Goal: Task Accomplishment & Management: Use online tool/utility

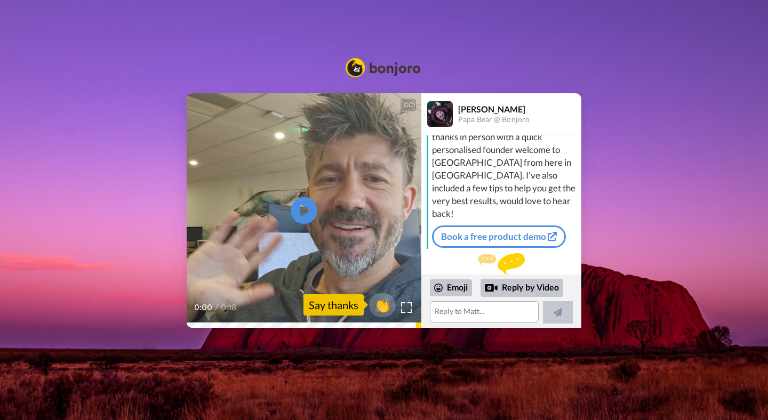
scroll to position [57, 0]
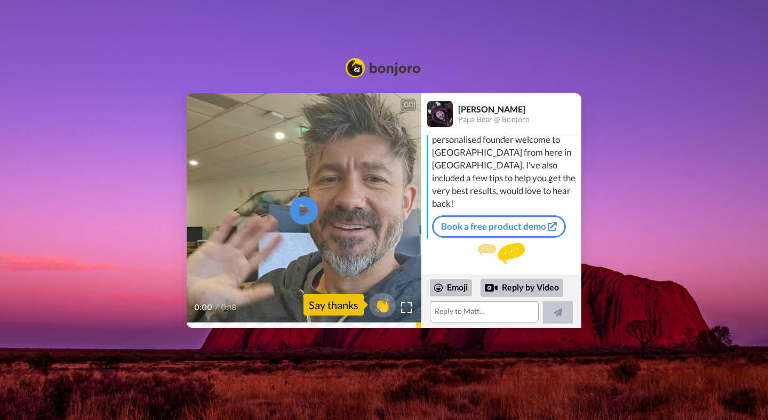
click at [307, 215] on icon at bounding box center [304, 211] width 28 height 28
click at [353, 301] on div "Say thanks" at bounding box center [334, 304] width 60 height 21
click at [381, 305] on span "👏" at bounding box center [383, 304] width 34 height 21
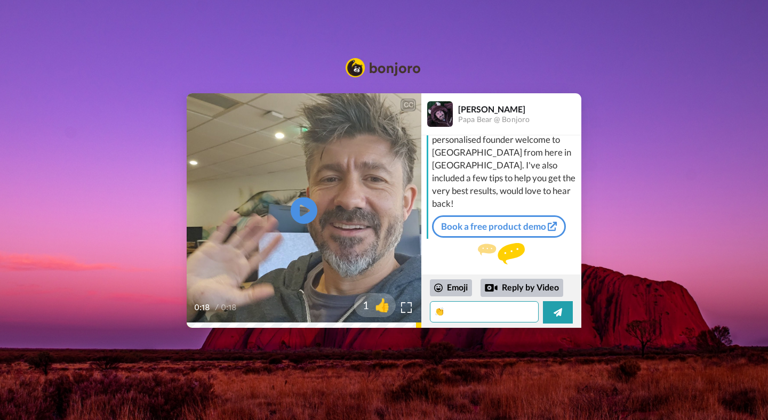
click at [461, 315] on textarea "👏" at bounding box center [484, 311] width 109 height 21
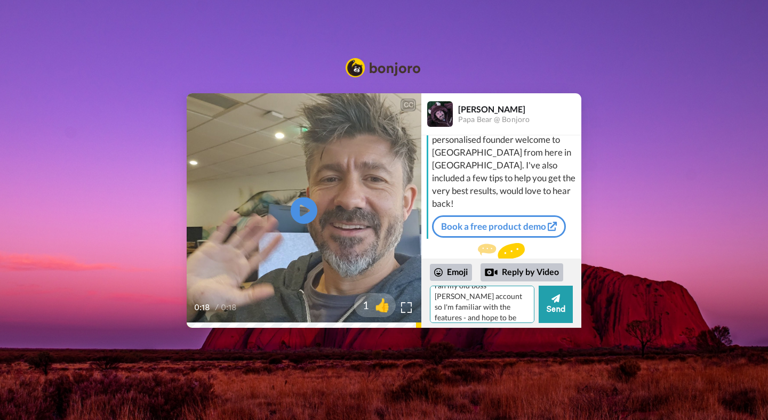
scroll to position [74, 0]
type textarea "👏 Thank you! I am excited to get going with it.. just starting my company and w…"
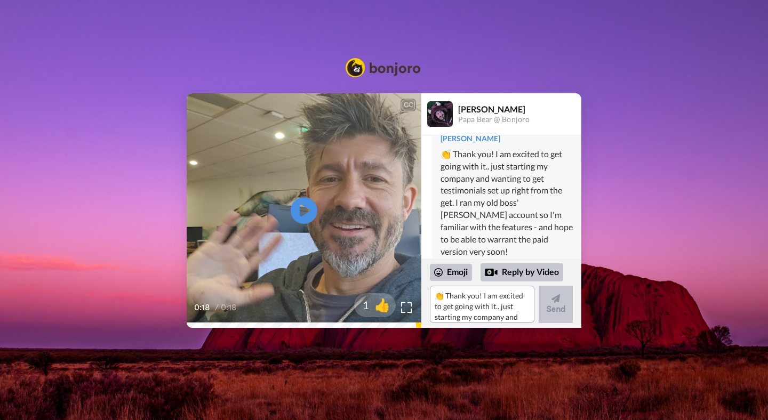
scroll to position [106, 0]
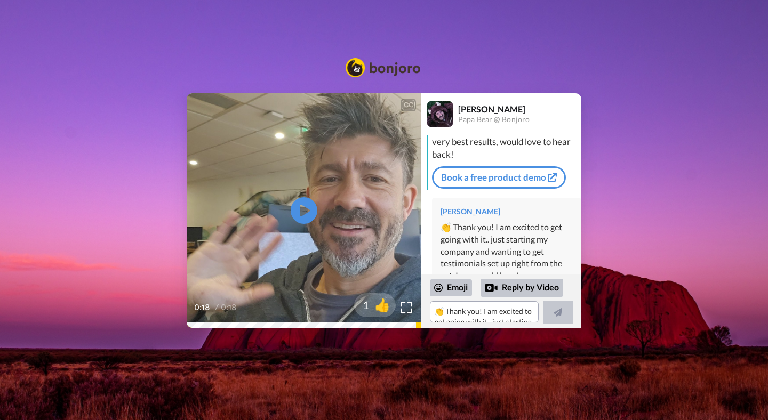
click at [624, 145] on div "CC Play/Pause 0:18 / 0:18 1 👍 Matt Barnett Papa Bear @ Bonjoro Matt Hey Crystal…" at bounding box center [384, 210] width 768 height 235
drag, startPoint x: 309, startPoint y: 19, endPoint x: 302, endPoint y: 17, distance: 6.7
click at [309, 19] on div "CC Play/Pause 0:18 / 0:18 1 👍 Matt Barnett Papa Bear @ Bonjoro Matt Hey Crystal…" at bounding box center [384, 180] width 768 height 360
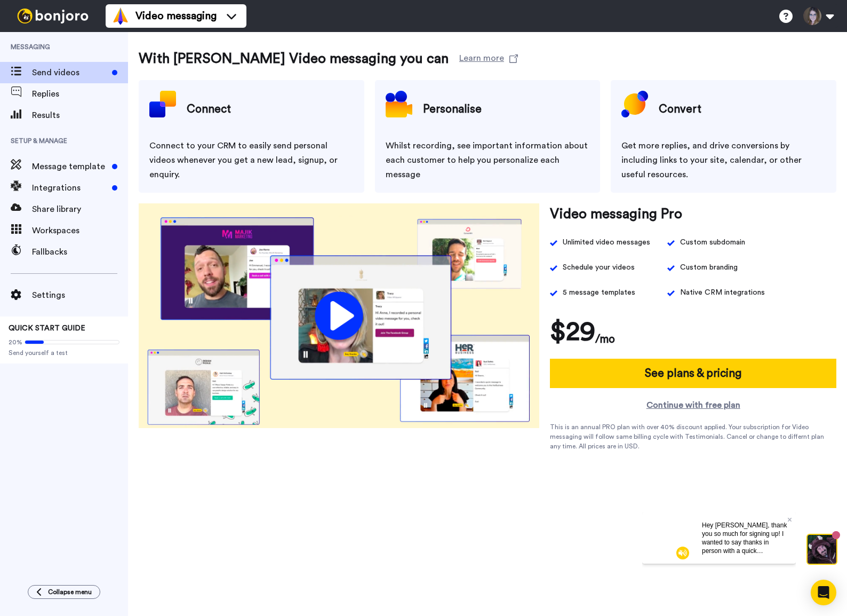
scroll to position [2, 0]
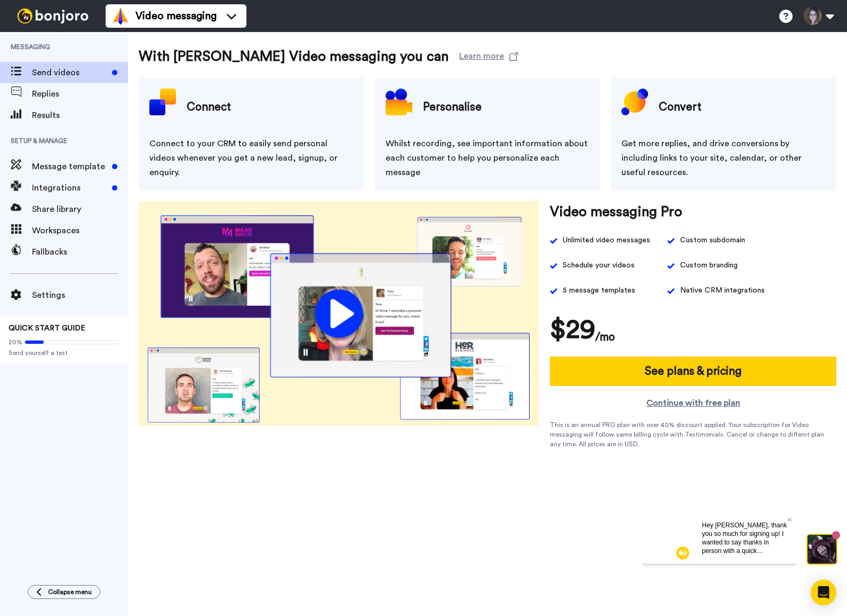
click at [290, 129] on div "Connect Connect to your CRM to easily send personal videos whenever you get a n…" at bounding box center [252, 134] width 226 height 113
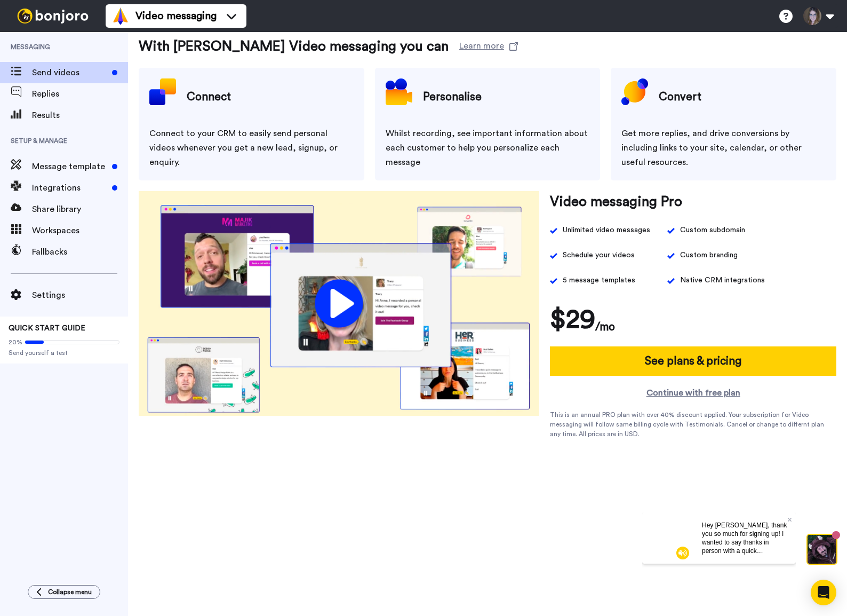
scroll to position [13, 0]
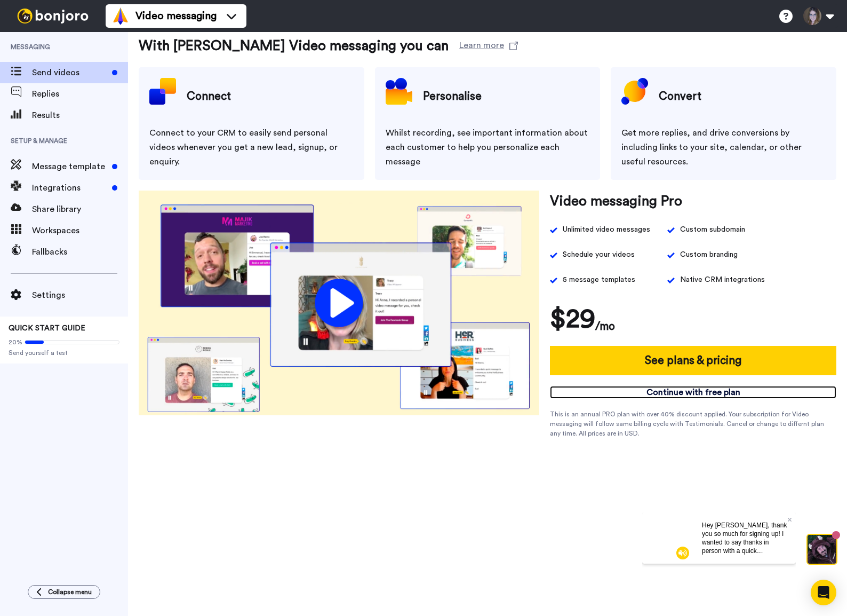
click at [728, 393] on link "Continue with free plan" at bounding box center [693, 392] width 286 height 13
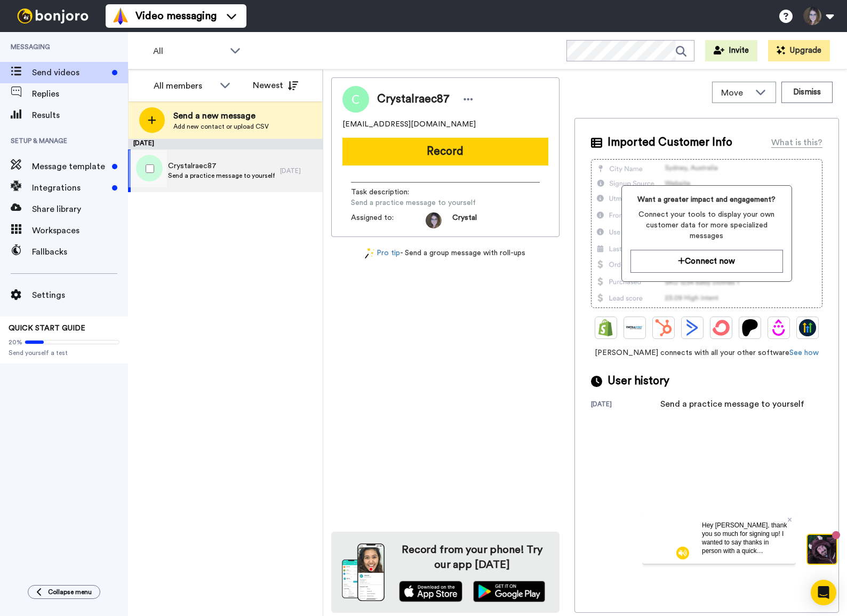
click at [230, 166] on span "Crystalraec87" at bounding box center [221, 166] width 107 height 11
click at [791, 539] on div "Hey Crystal, thank you so much for signing up! I wanted to say thanks in person…" at bounding box center [744, 537] width 102 height 51
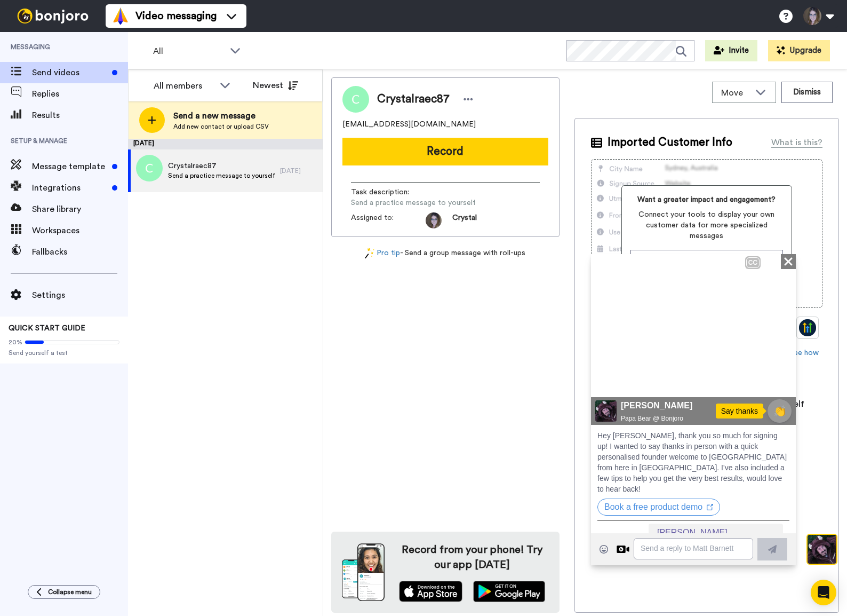
click at [783, 260] on icon "Close" at bounding box center [788, 260] width 11 height 13
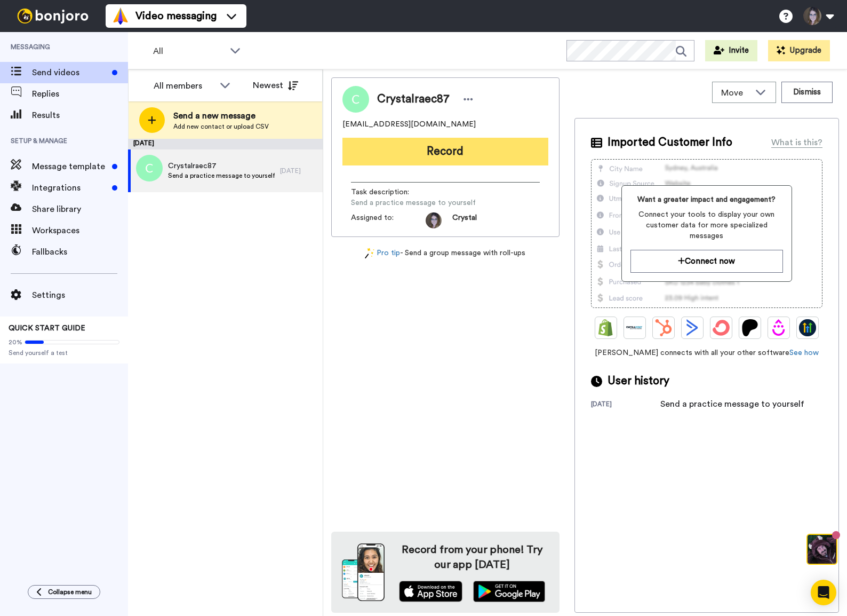
click at [433, 149] on button "Record" at bounding box center [445, 152] width 206 height 28
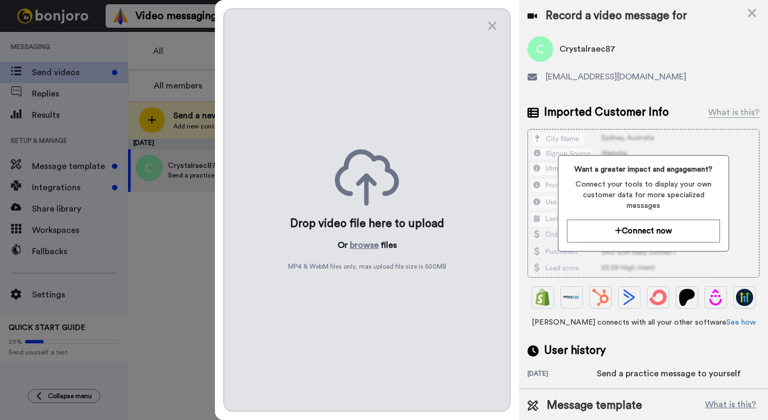
click at [448, 192] on div "Drop video file here to upload Or browse files MP4 & WebM files only, max uploa…" at bounding box center [366, 210] width 287 height 403
click at [490, 22] on icon at bounding box center [492, 25] width 11 height 13
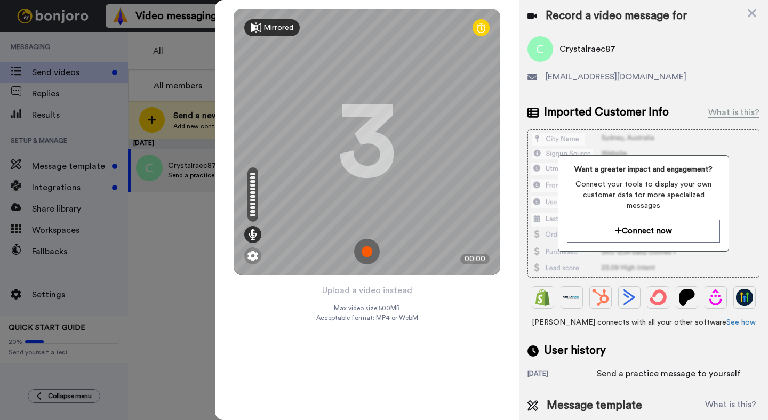
click at [285, 25] on div "Mirrored" at bounding box center [279, 27] width 30 height 11
click at [285, 25] on div "Mirror" at bounding box center [267, 27] width 47 height 17
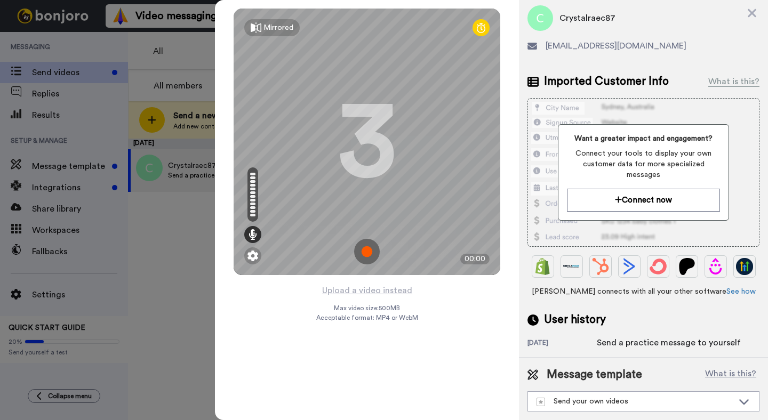
scroll to position [60, 0]
click at [358, 294] on button "Upload a video instead" at bounding box center [367, 291] width 97 height 14
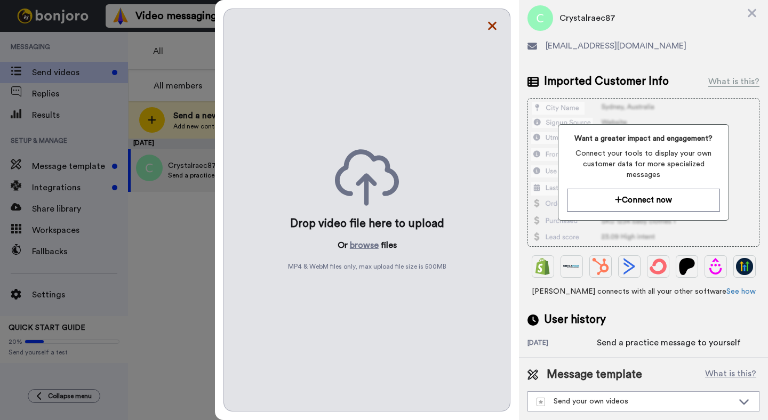
click at [496, 28] on icon at bounding box center [492, 25] width 11 height 13
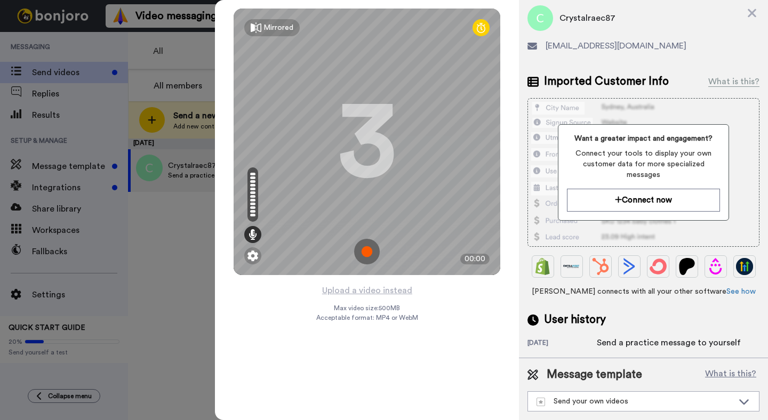
click at [362, 256] on img at bounding box center [367, 252] width 26 height 26
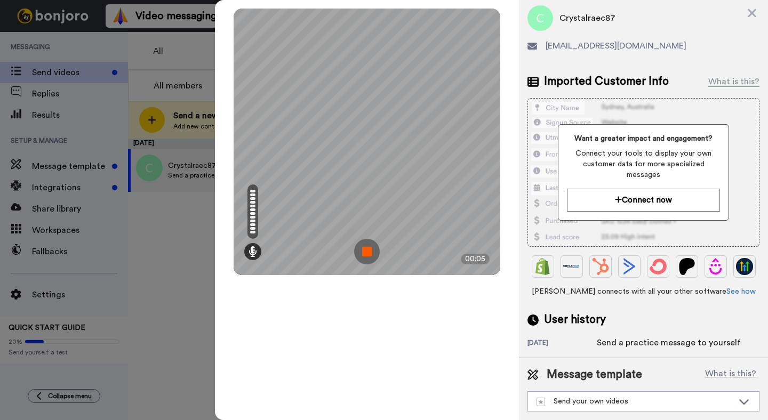
click at [372, 252] on img at bounding box center [367, 252] width 26 height 26
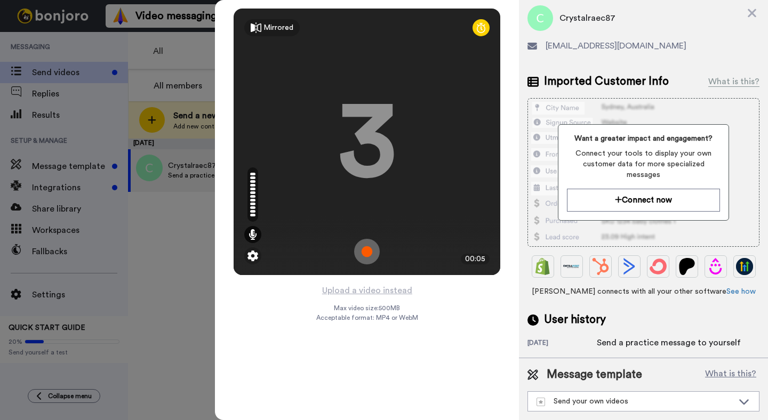
scroll to position [0, 0]
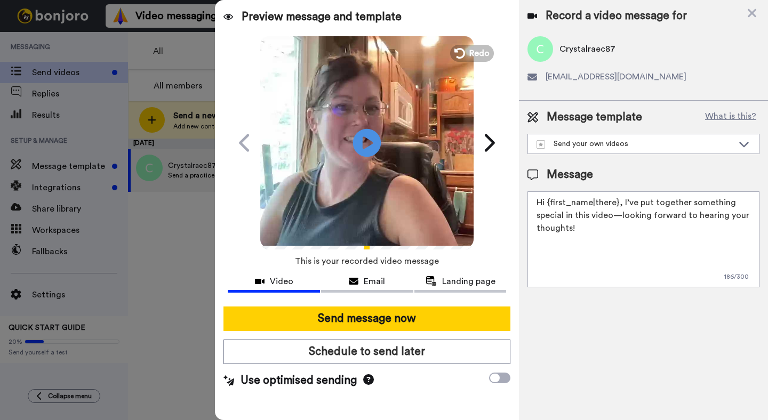
click at [370, 143] on icon "Play/Pause" at bounding box center [367, 142] width 28 height 51
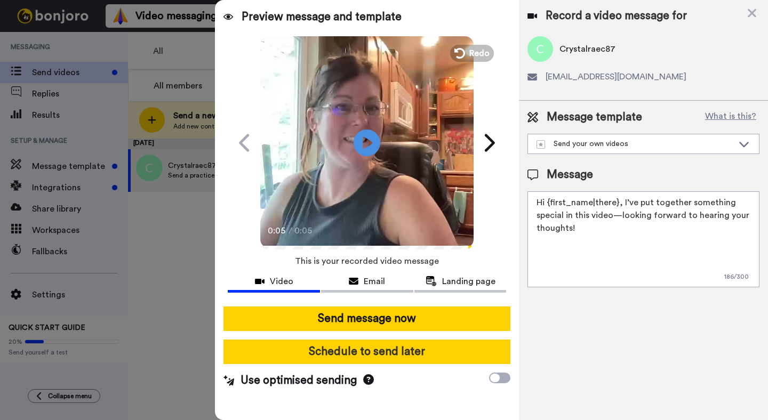
click at [378, 349] on button "Schedule to send later" at bounding box center [366, 352] width 287 height 25
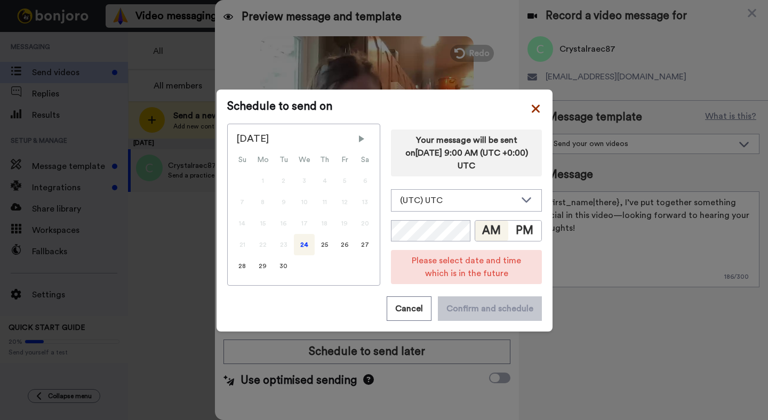
click at [534, 111] on icon at bounding box center [536, 109] width 8 height 8
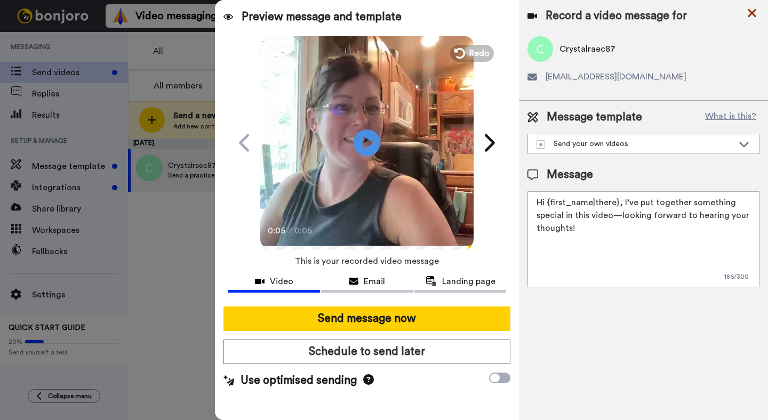
click at [754, 14] on icon at bounding box center [752, 13] width 9 height 9
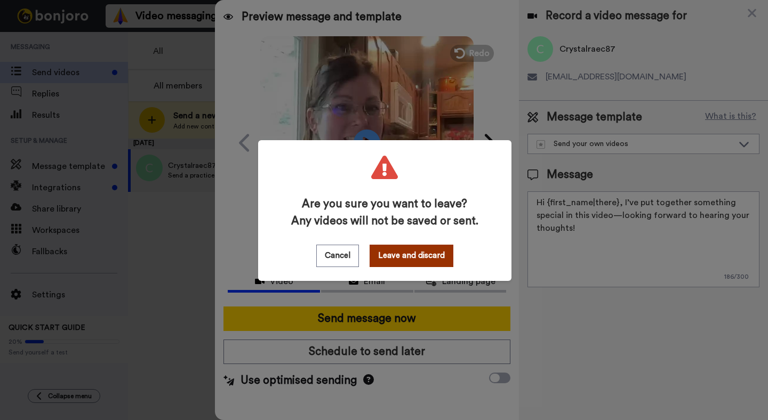
click at [400, 259] on button "Leave and discard" at bounding box center [412, 256] width 84 height 22
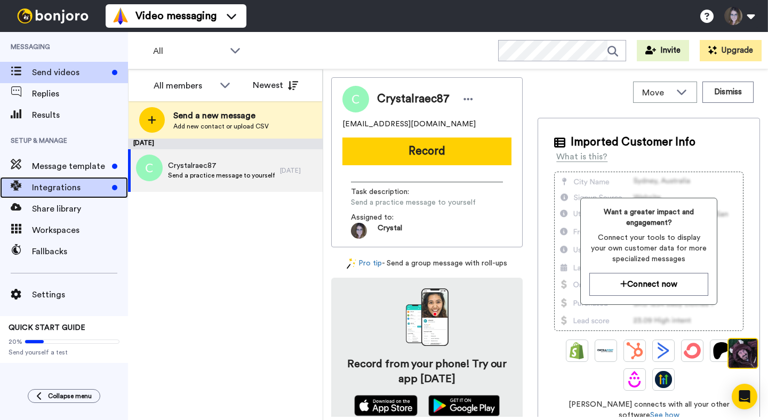
click at [77, 192] on span "Integrations" at bounding box center [70, 187] width 76 height 13
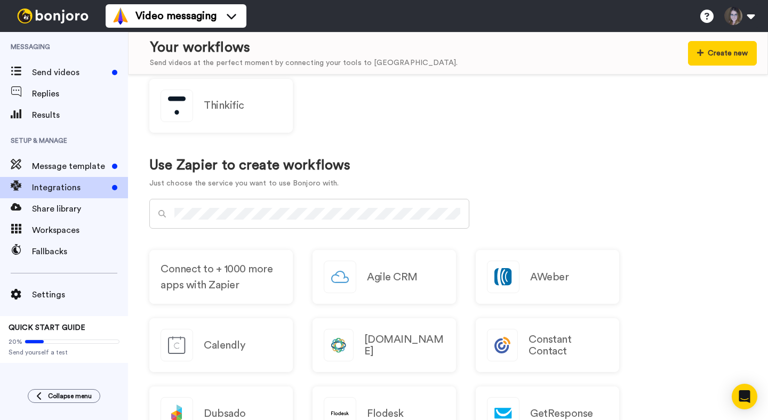
scroll to position [537, 0]
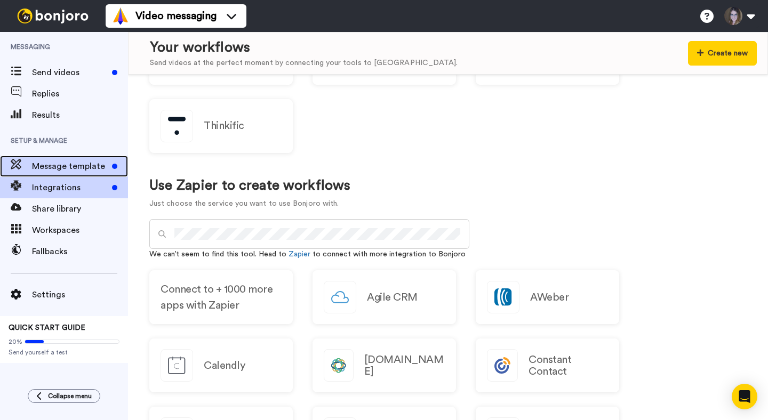
click at [65, 167] on span "Message template" at bounding box center [70, 166] width 76 height 13
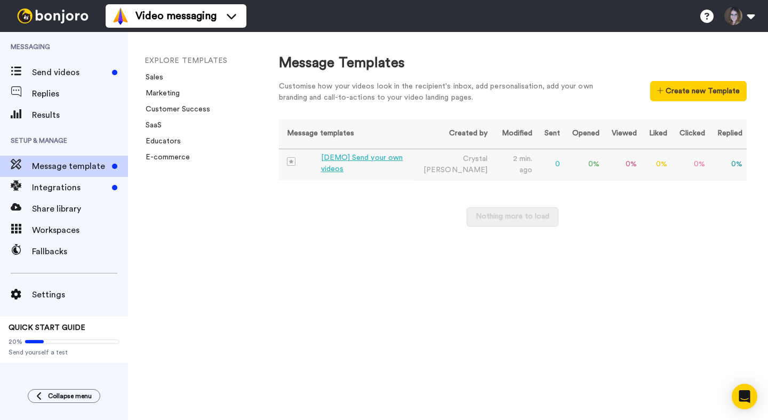
click at [385, 167] on div "[DEMO] Send your own videos" at bounding box center [365, 164] width 89 height 22
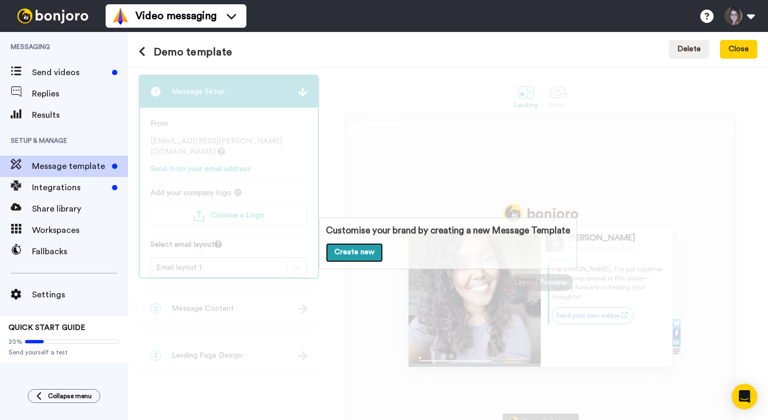
click at [360, 255] on link "Create new" at bounding box center [354, 252] width 57 height 19
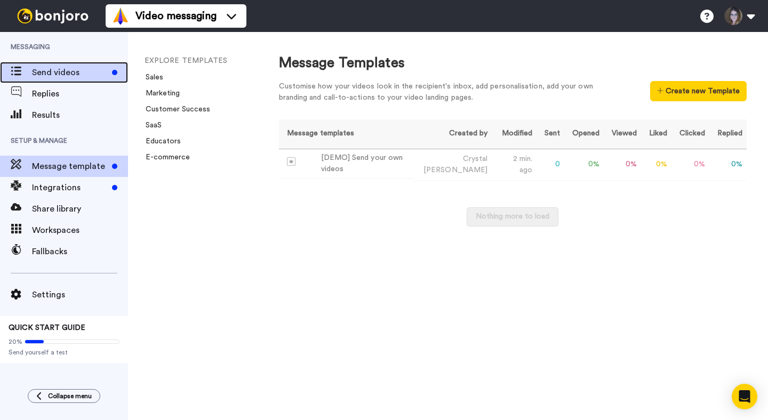
click at [59, 80] on div "Send videos" at bounding box center [64, 72] width 128 height 21
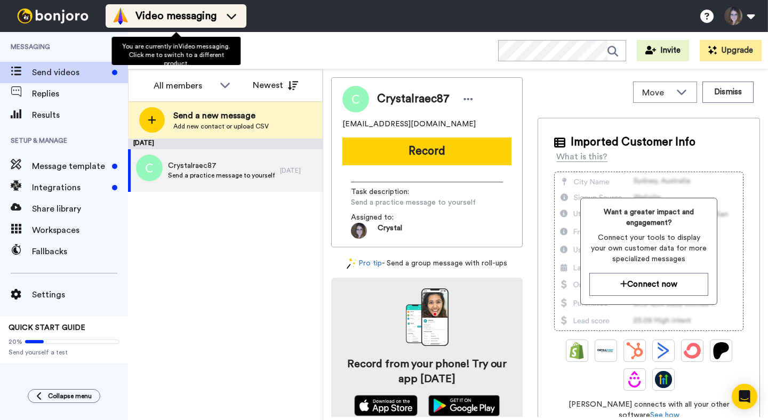
click at [173, 10] on span "Video messaging" at bounding box center [175, 16] width 81 height 15
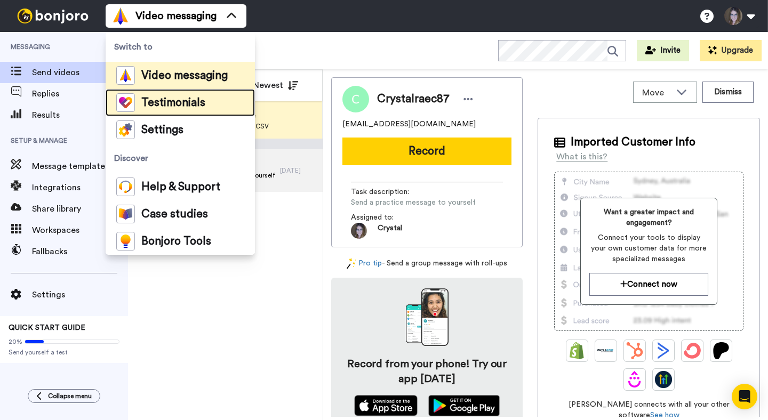
click at [159, 103] on span "Testimonials" at bounding box center [173, 103] width 64 height 11
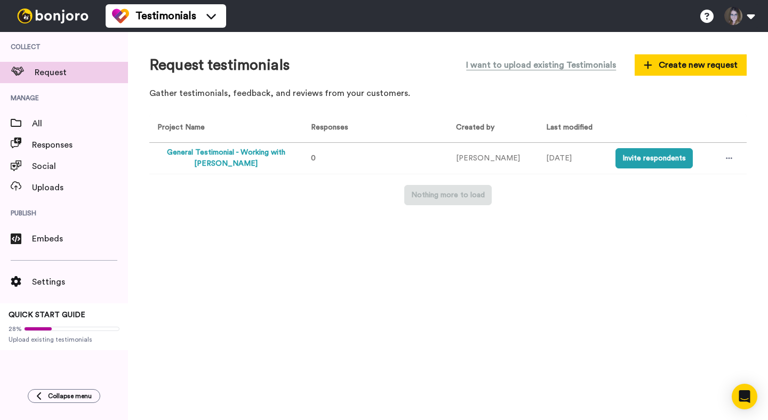
click at [320, 158] on td "0" at bounding box center [373, 158] width 149 height 31
click at [35, 342] on span "Upload existing testimonials" at bounding box center [64, 340] width 111 height 9
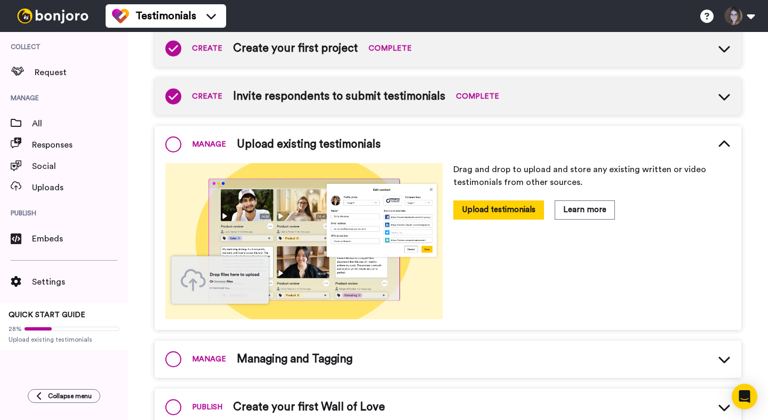
scroll to position [132, 0]
click at [509, 213] on button "Upload testimonials" at bounding box center [498, 209] width 91 height 19
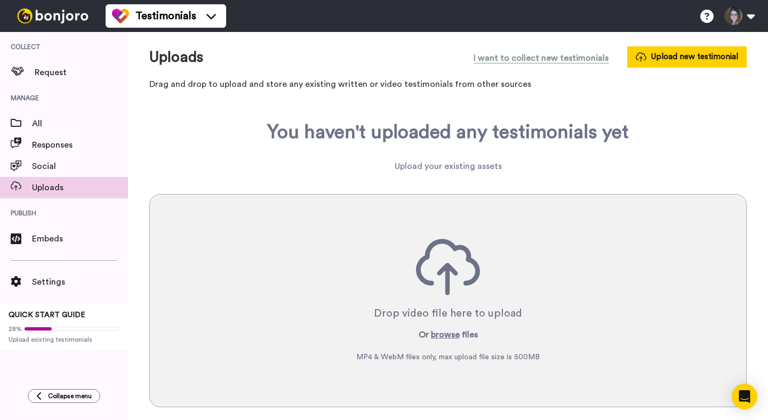
scroll to position [15, 0]
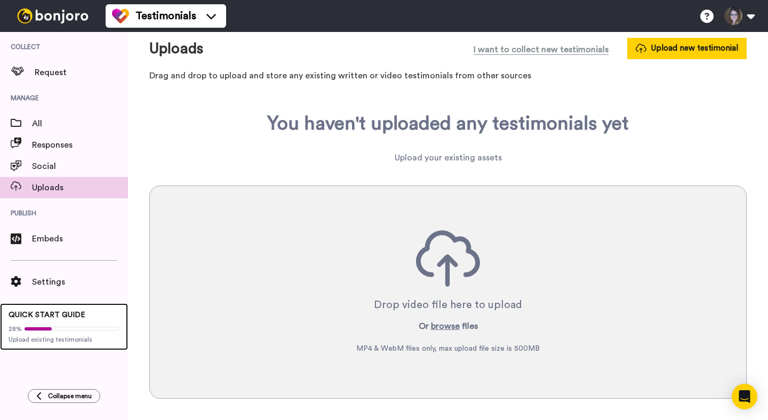
click at [33, 310] on div "QUICK START GUIDE 28% Upload existing testimonials" at bounding box center [64, 327] width 128 height 47
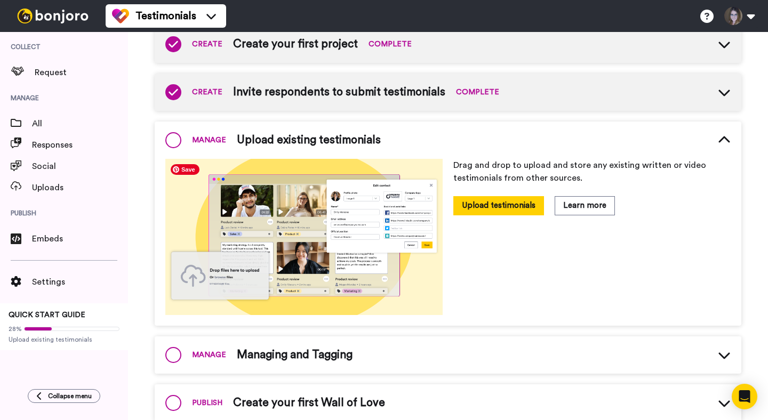
scroll to position [137, 0]
click at [177, 144] on span at bounding box center [173, 140] width 16 height 16
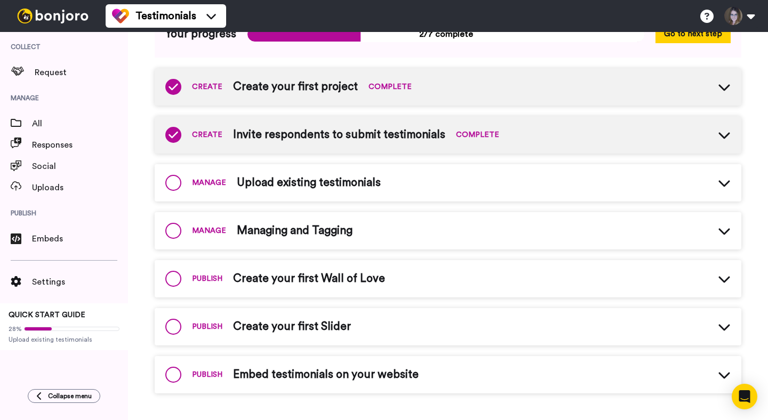
scroll to position [93, 0]
click at [177, 189] on span at bounding box center [173, 183] width 16 height 16
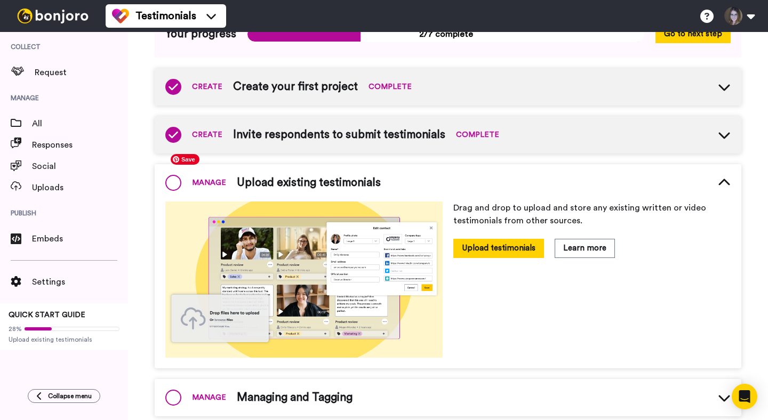
scroll to position [137, 0]
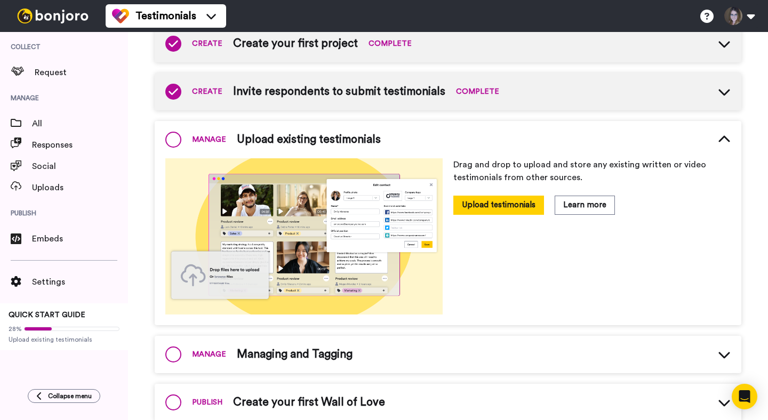
click at [176, 137] on span at bounding box center [173, 140] width 16 height 16
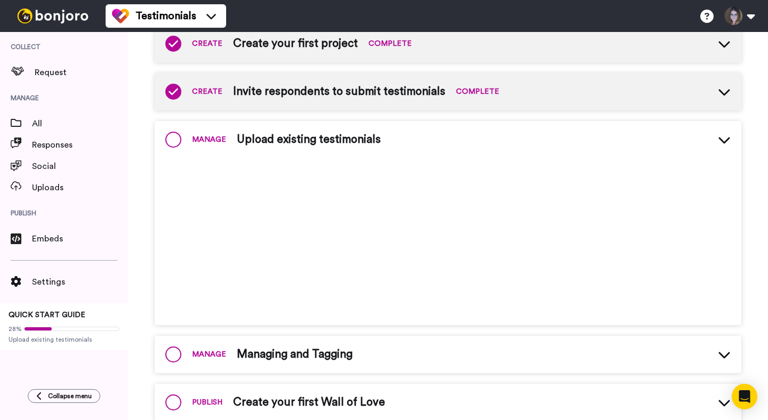
scroll to position [93, 0]
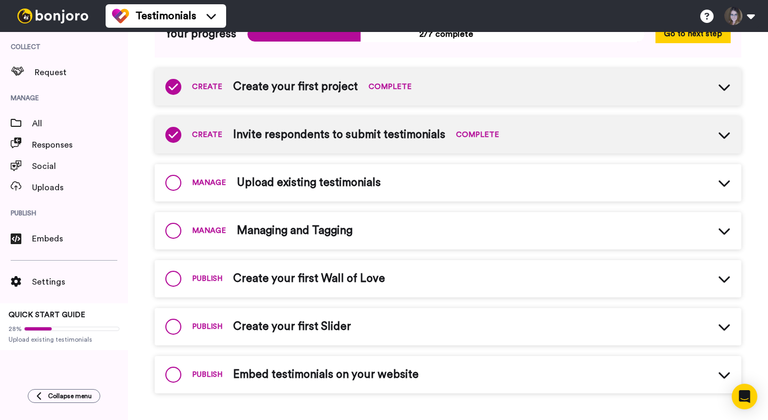
click at [373, 233] on div "MANAGE Managing and Tagging" at bounding box center [448, 230] width 587 height 37
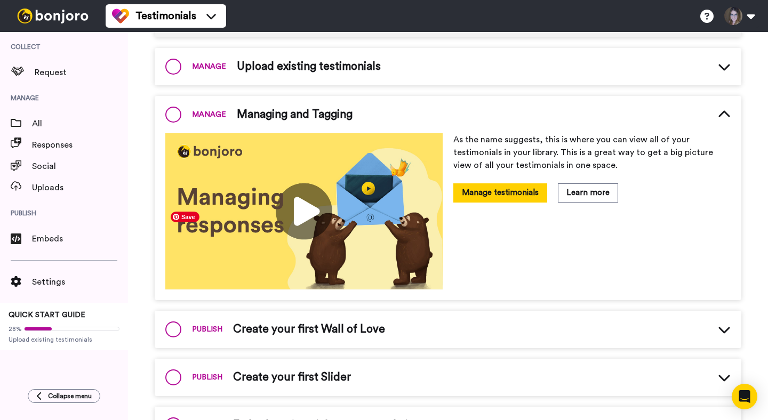
scroll to position [214, 0]
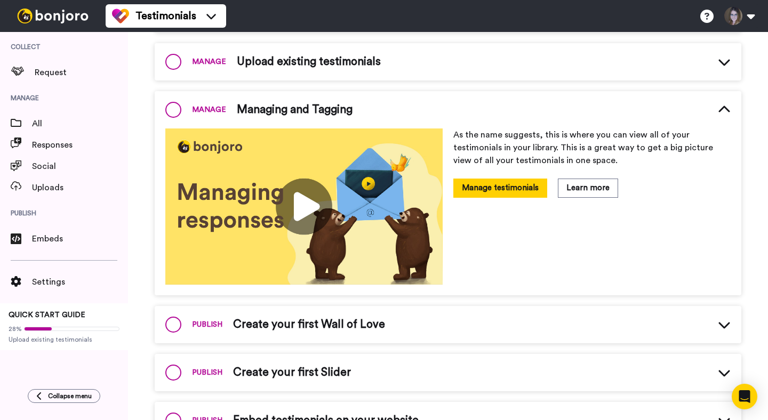
click at [721, 112] on icon at bounding box center [724, 109] width 11 height 6
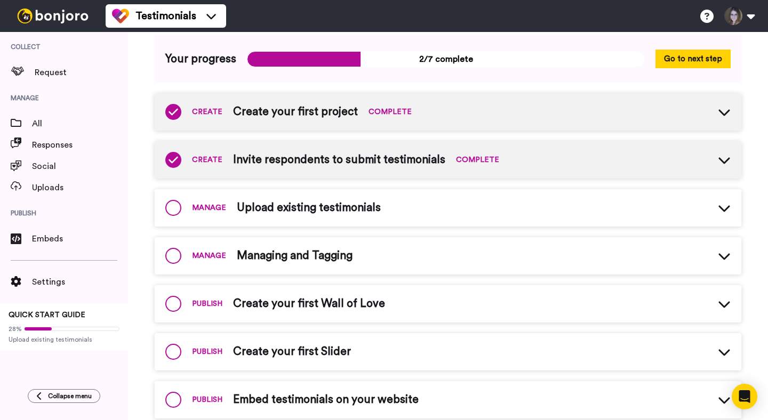
scroll to position [0, 0]
